Goal: Find contact information: Find contact information

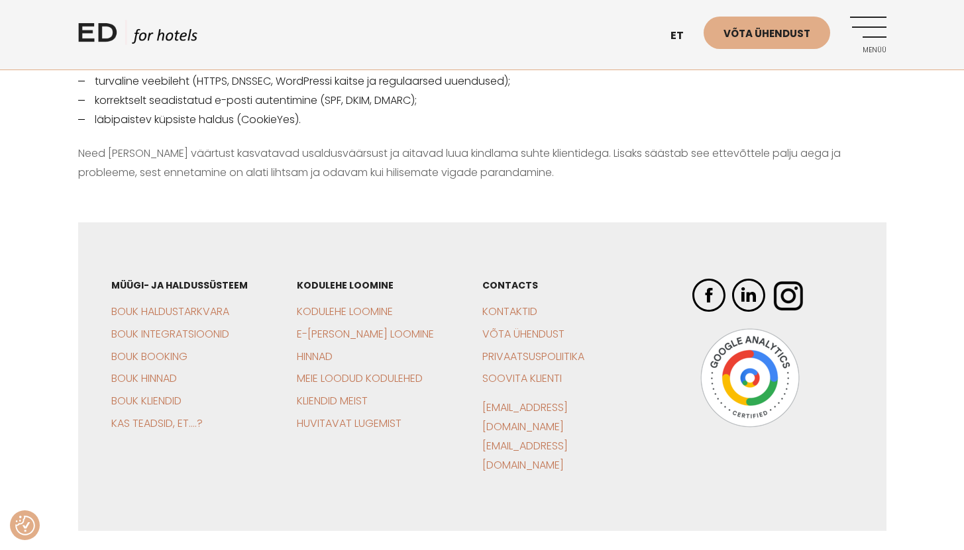
scroll to position [1844, 0]
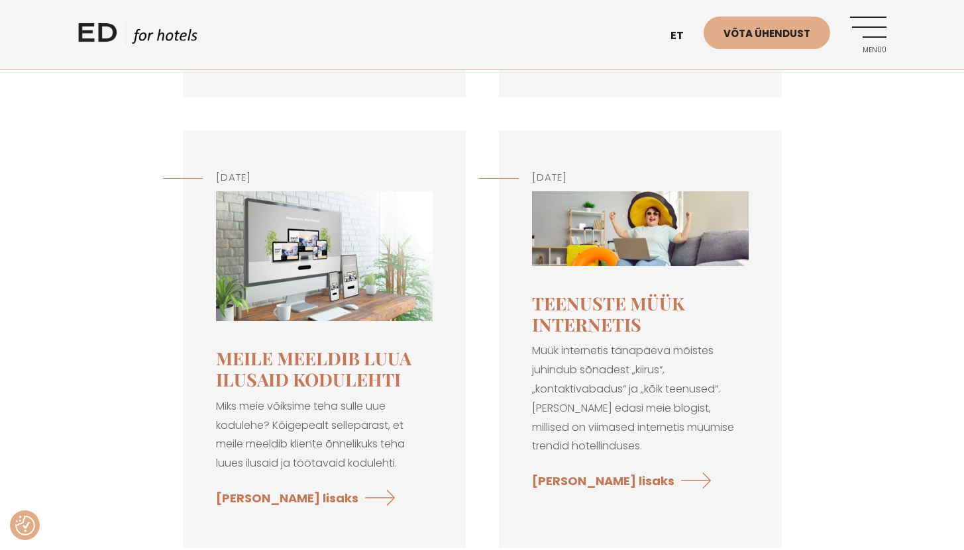
scroll to position [3783, 0]
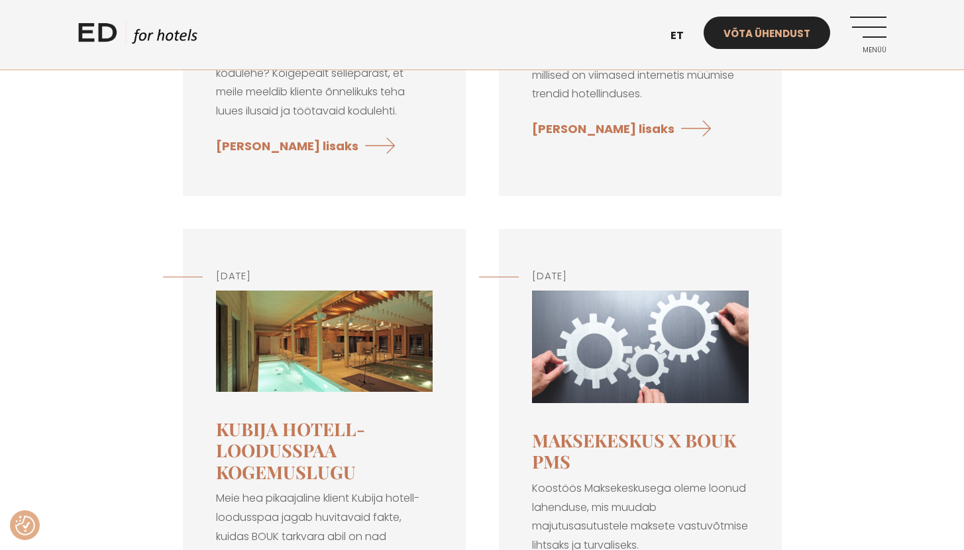
click at [767, 40] on link "Võta ühendust" at bounding box center [767, 33] width 127 height 32
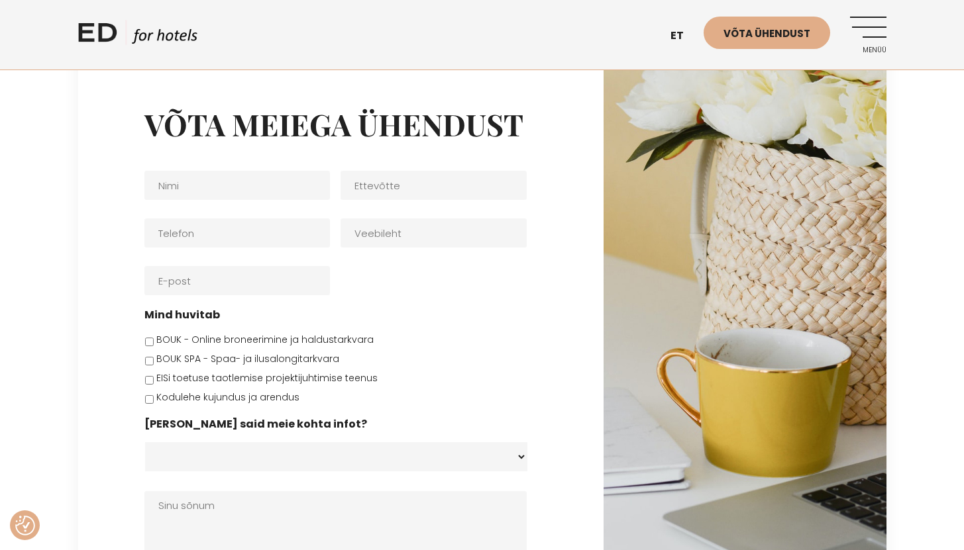
click at [875, 32] on link "Menüü" at bounding box center [868, 35] width 36 height 36
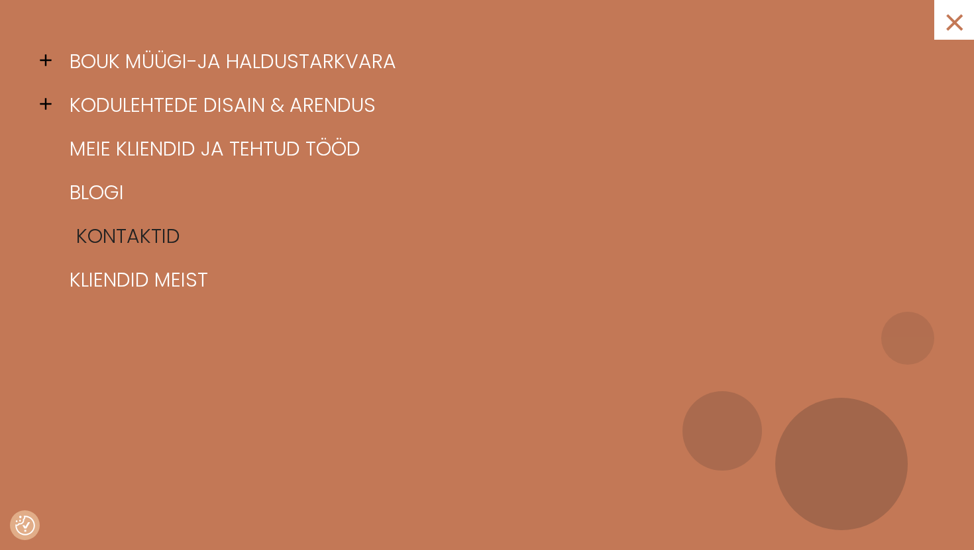
click at [162, 241] on link "Kontaktid" at bounding box center [503, 237] width 874 height 44
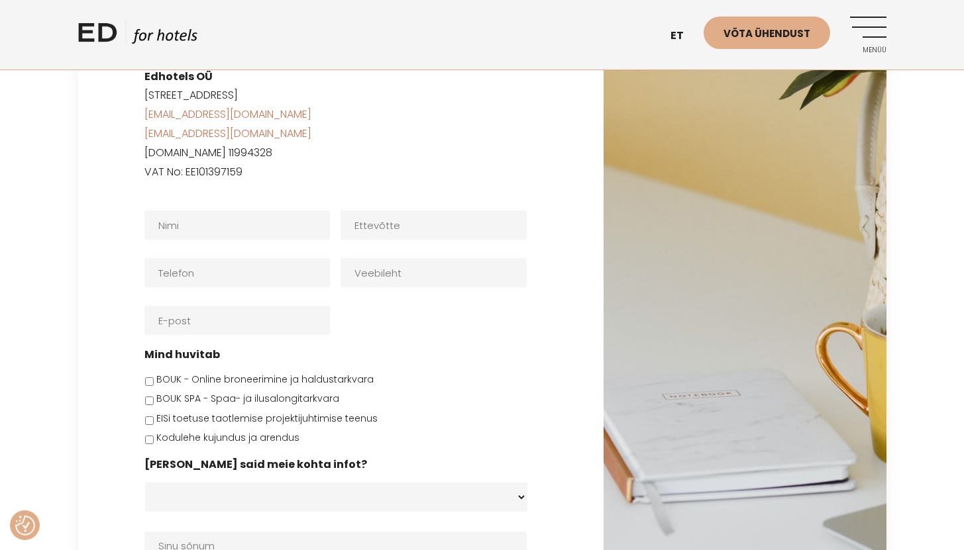
scroll to position [2339, 0]
